Goal: Find specific page/section: Find specific page/section

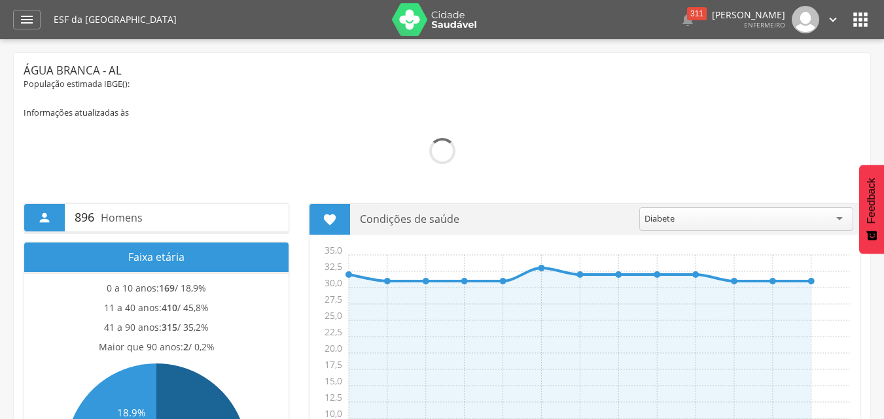
click at [802, 13] on img at bounding box center [805, 19] width 27 height 27
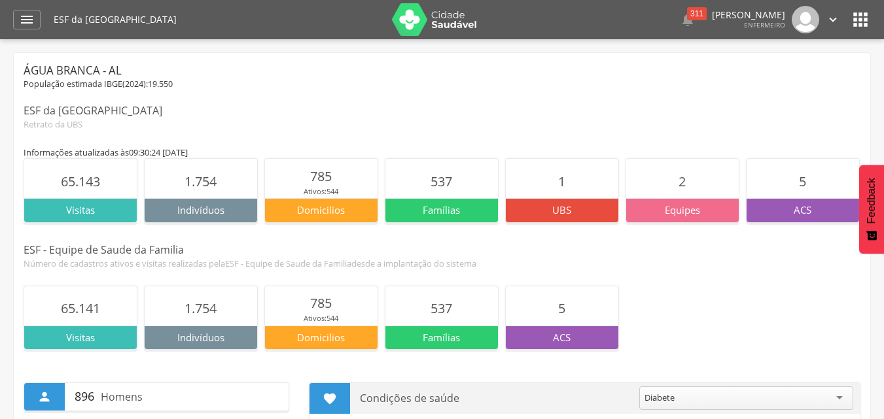
click at [858, 10] on icon "" at bounding box center [860, 19] width 21 height 21
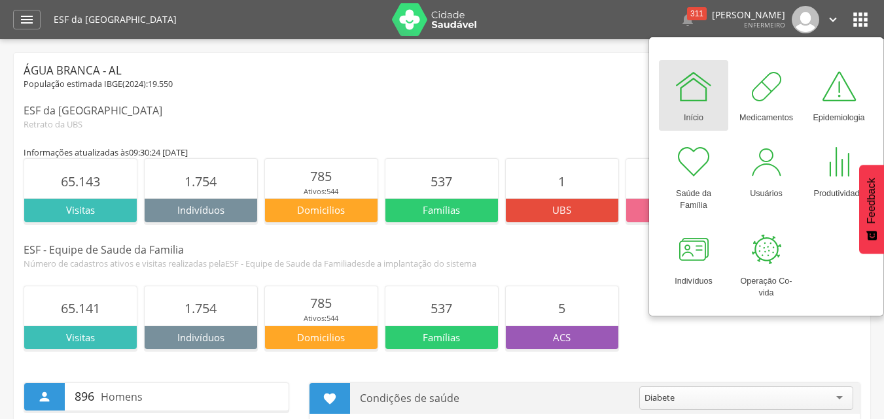
click at [439, 17] on img at bounding box center [434, 19] width 85 height 33
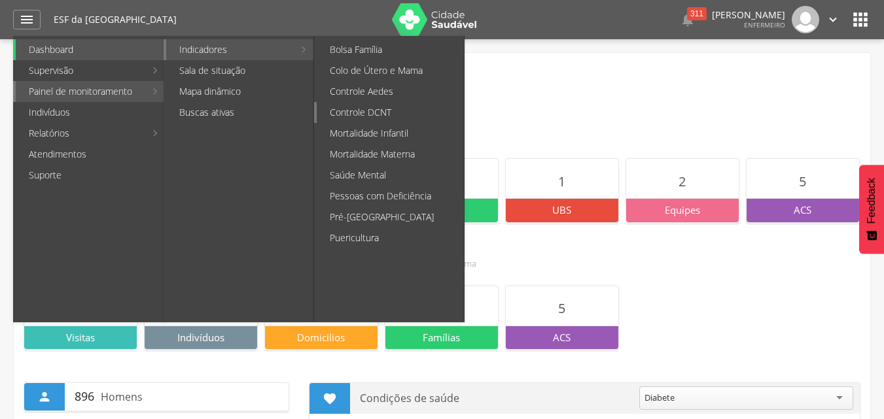
click at [404, 105] on link "Controle DCNT" at bounding box center [390, 112] width 147 height 21
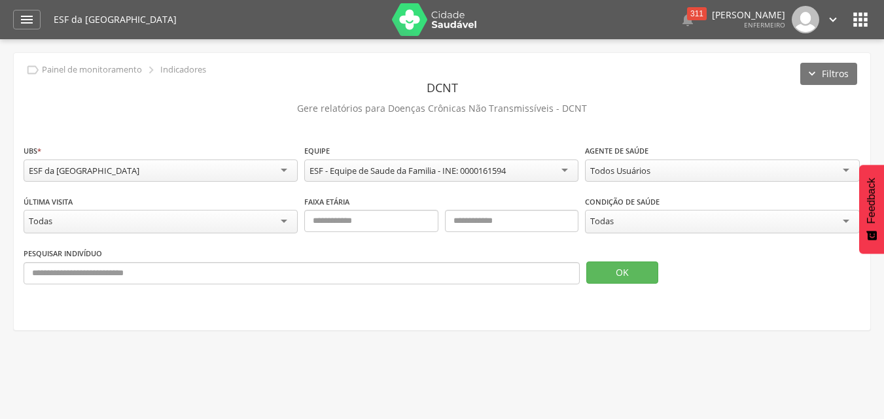
click at [601, 217] on div "Todas" at bounding box center [602, 221] width 24 height 12
click at [623, 281] on button "OK" at bounding box center [622, 273] width 72 height 22
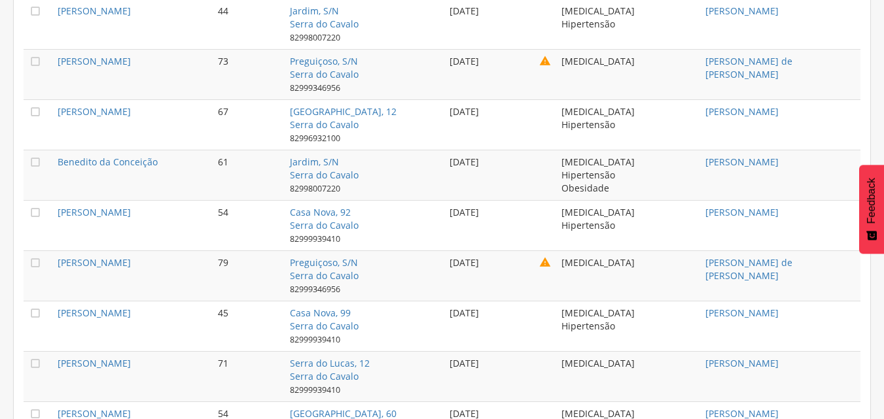
scroll to position [654, 0]
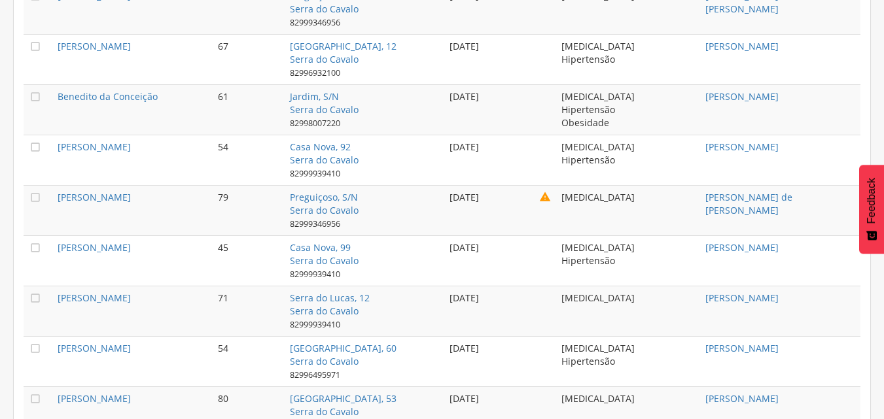
drag, startPoint x: 48, startPoint y: 245, endPoint x: 118, endPoint y: 255, distance: 70.7
click at [118, 255] on tr " [PERSON_NAME] [STREET_ADDRESS] 82999939410 [DATE] [MEDICAL_DATA] Hipertensão …" at bounding box center [442, 261] width 837 height 50
copy tr " [PERSON_NAME]"
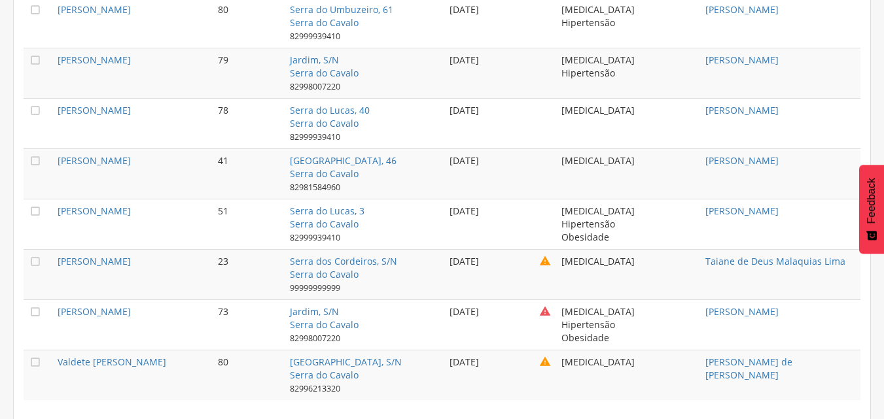
scroll to position [3616, 0]
